Goal: Task Accomplishment & Management: Use online tool/utility

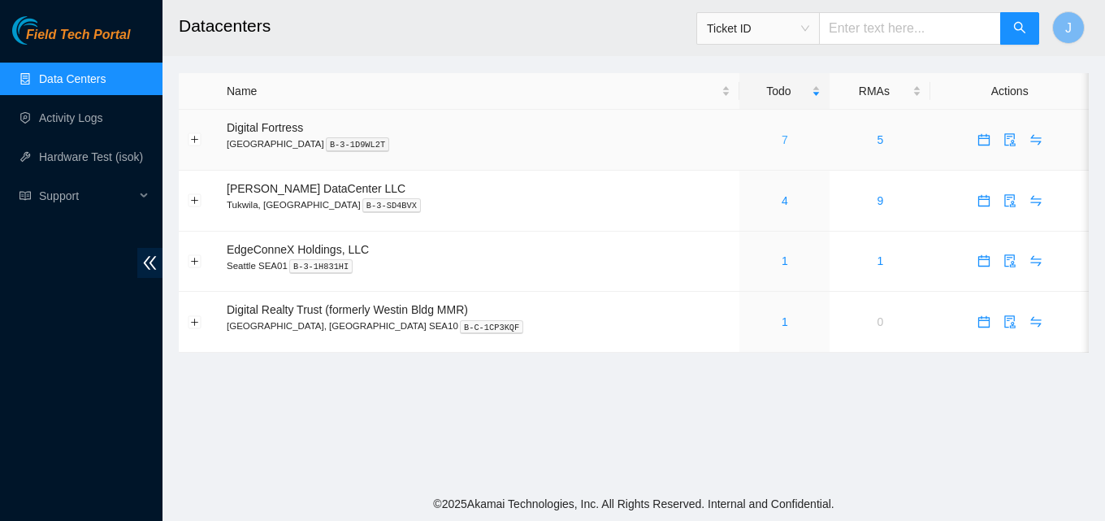
click at [782, 142] on link "7" at bounding box center [785, 139] width 6 height 13
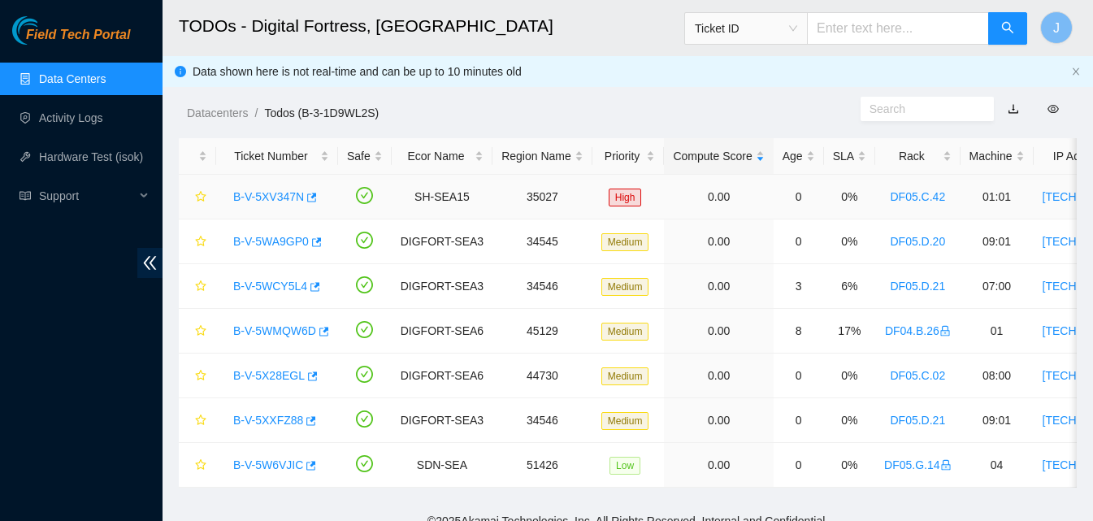
scroll to position [29, 0]
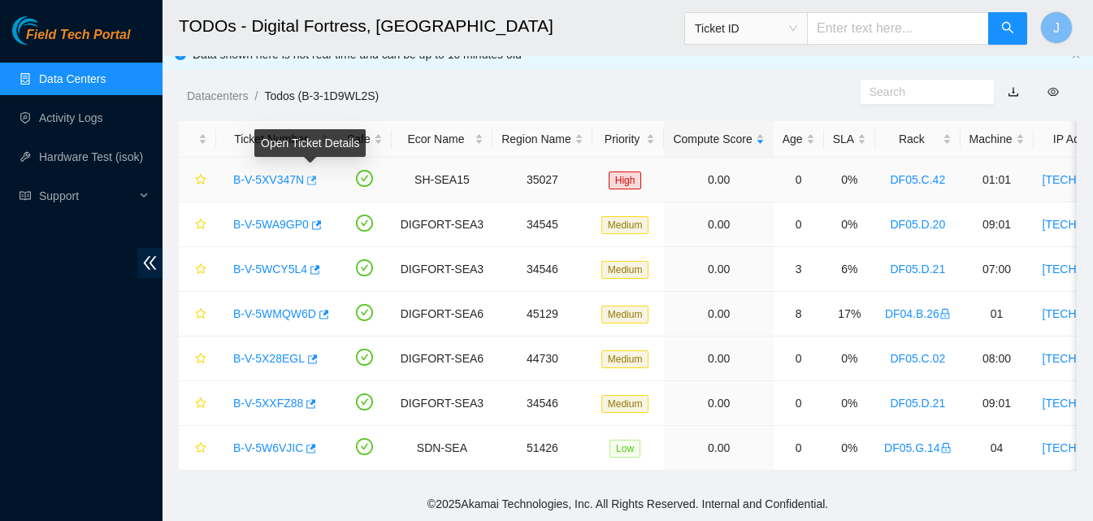
click at [314, 175] on icon "button" at bounding box center [310, 180] width 11 height 11
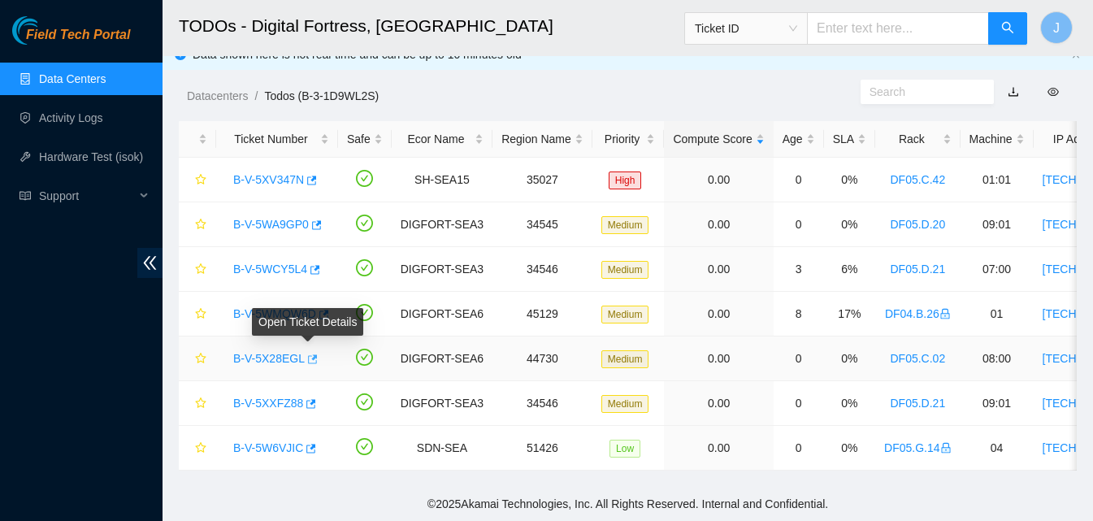
click at [305, 353] on icon "button" at bounding box center [310, 358] width 11 height 11
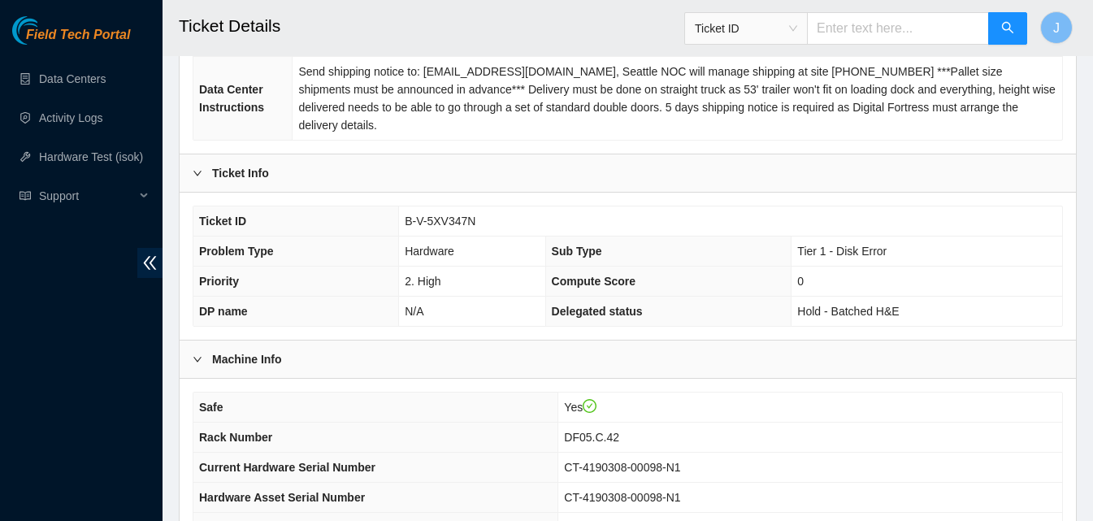
scroll to position [564, 0]
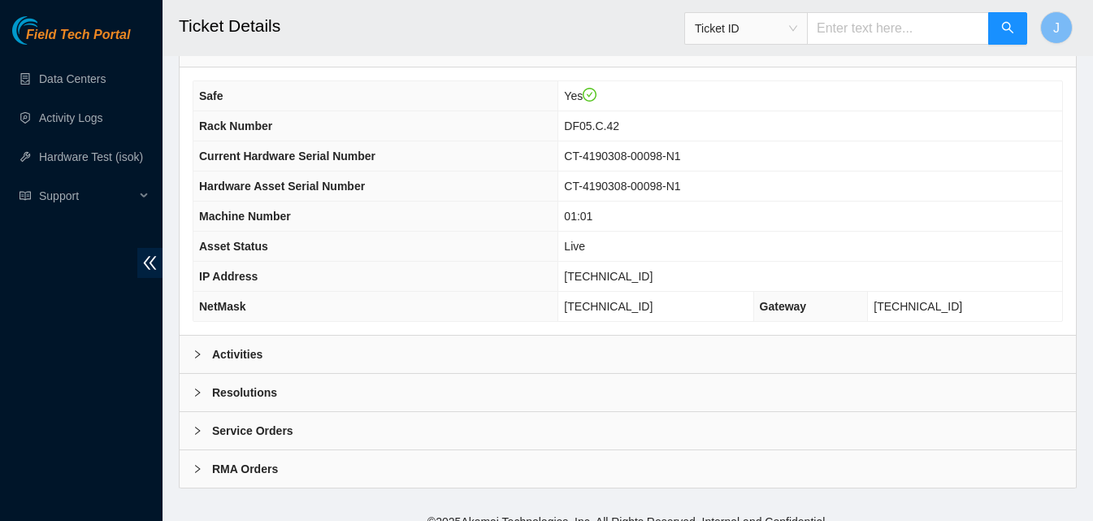
click at [333, 336] on div "Activities" at bounding box center [628, 354] width 896 height 37
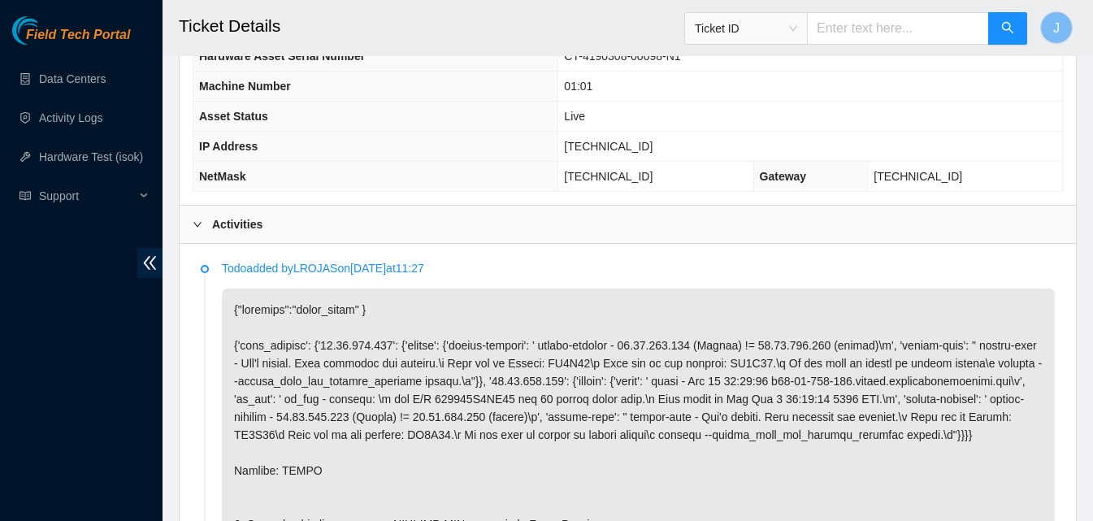
scroll to position [889, 0]
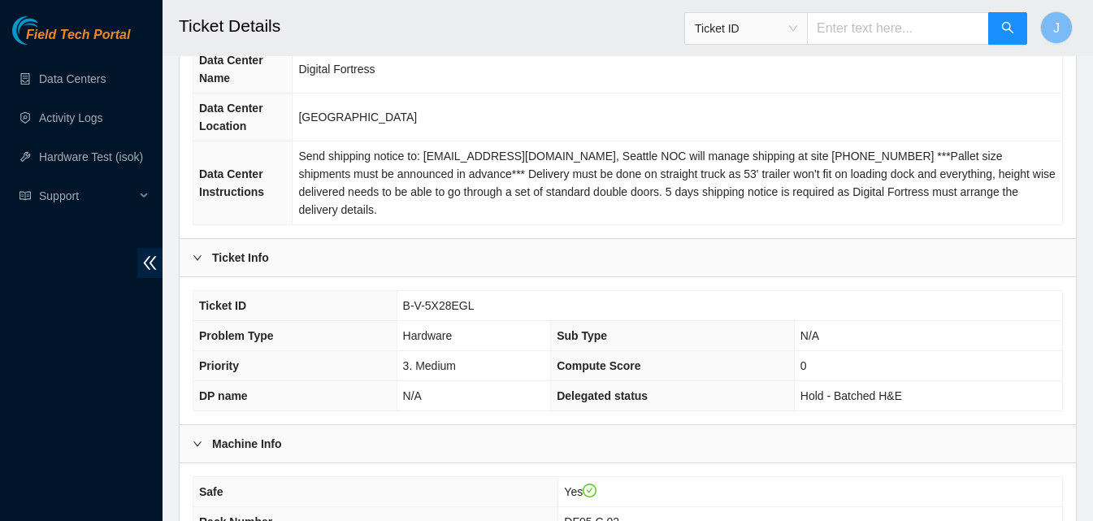
scroll to position [487, 0]
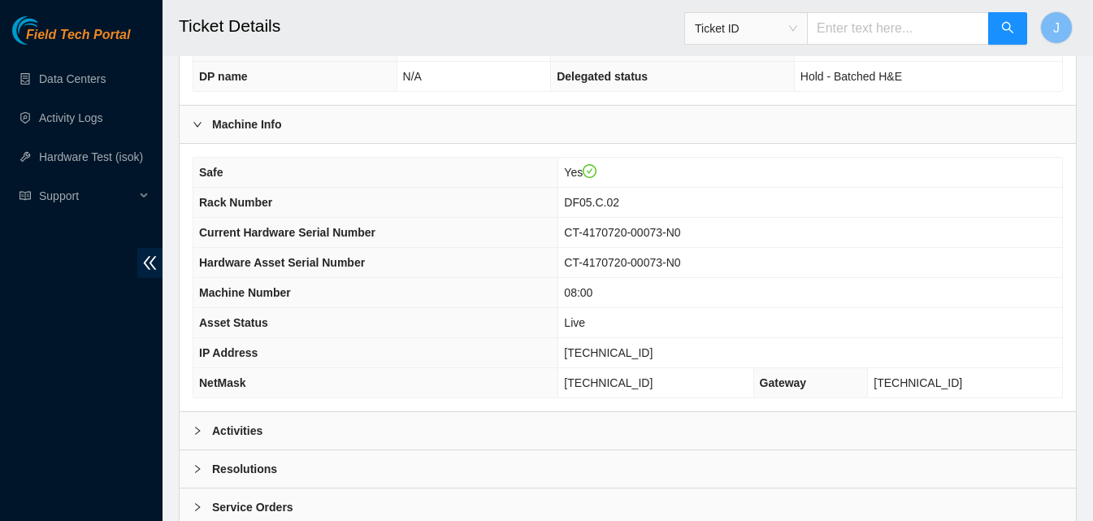
click at [329, 419] on div "Activities" at bounding box center [628, 430] width 896 height 37
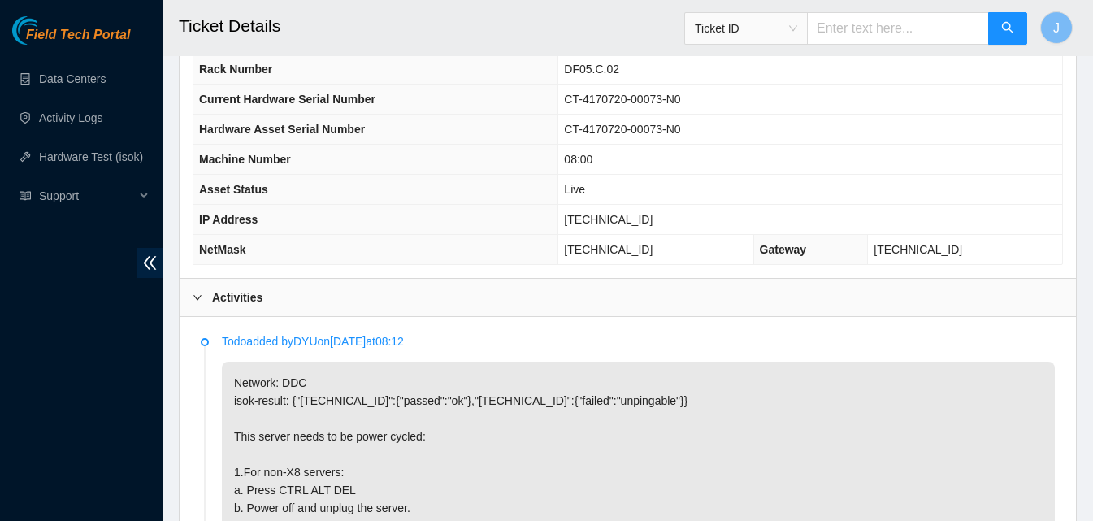
scroll to position [731, 0]
